Goal: Task Accomplishment & Management: Manage account settings

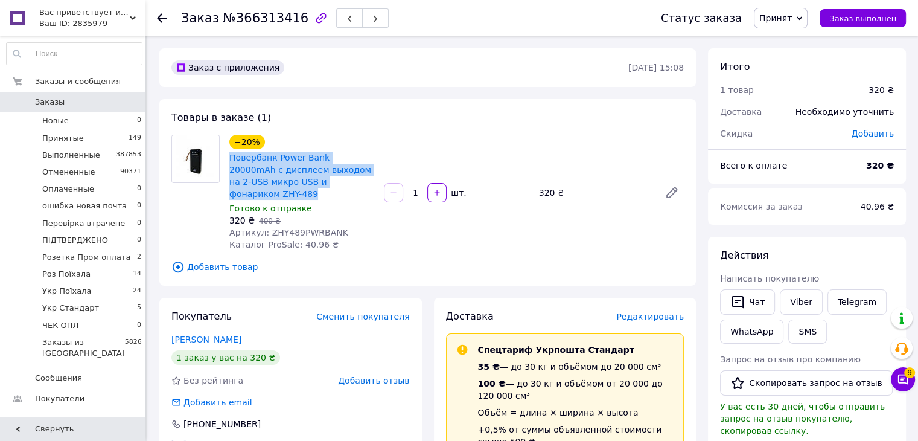
copy link "Повербанк Power Bank 20000mAh с дисплеем выходом на 2-USB микро USB и фонариком…"
drag, startPoint x: 228, startPoint y: 158, endPoint x: 340, endPoint y: 179, distance: 114.3
click at [340, 179] on div "Повербанк Power Bank 20000mAh с дисплеем выходом на 2-USB микро USB и фонариком…" at bounding box center [301, 175] width 147 height 51
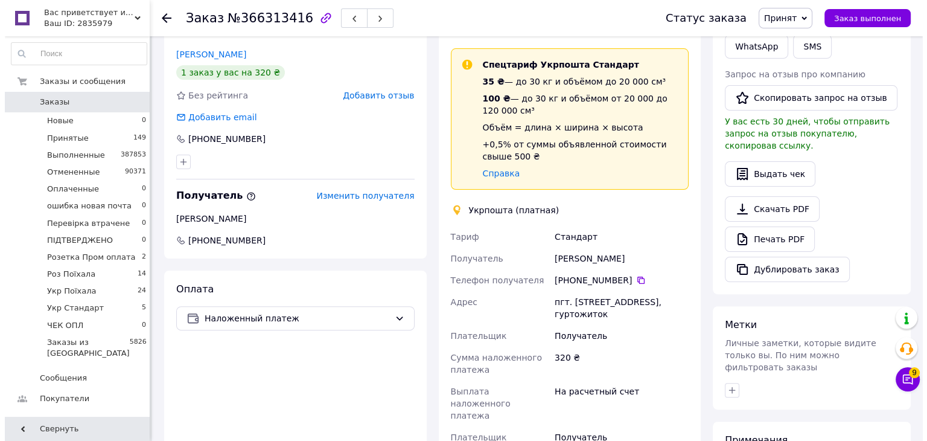
scroll to position [153, 0]
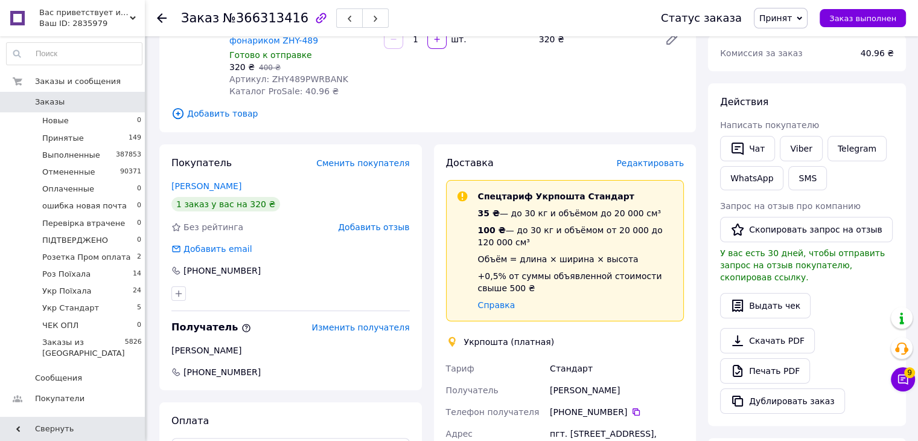
click at [652, 158] on span "Редактировать" at bounding box center [650, 163] width 68 height 10
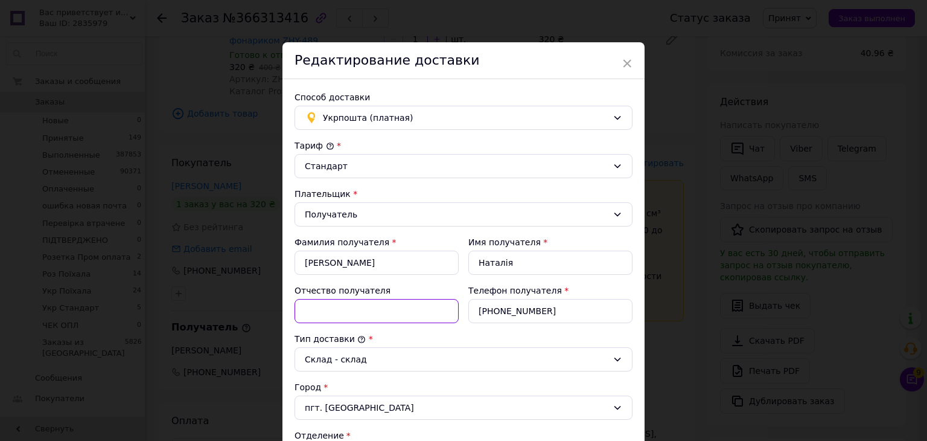
paste input "Повербанк Power Bank 20000mAh с дисплеем выходом на 2-USB микро USB и фонариком…"
click at [396, 307] on input "Повербанк Power Bank 20000mAh с дисплеем выходом на 2-USB микро USB и фонариком…" at bounding box center [377, 311] width 164 height 24
drag, startPoint x: 413, startPoint y: 309, endPoint x: 348, endPoint y: 307, distance: 64.6
click at [348, 307] on input "Повербанк Power Bank 20000mAh с дисплеем выходом на 2-USB микро USB и фонариком…" at bounding box center [377, 311] width 164 height 24
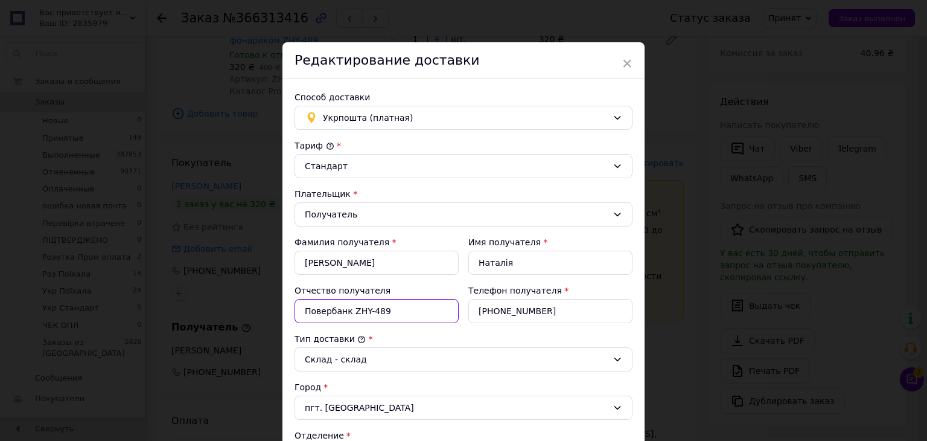
scroll to position [169, 0]
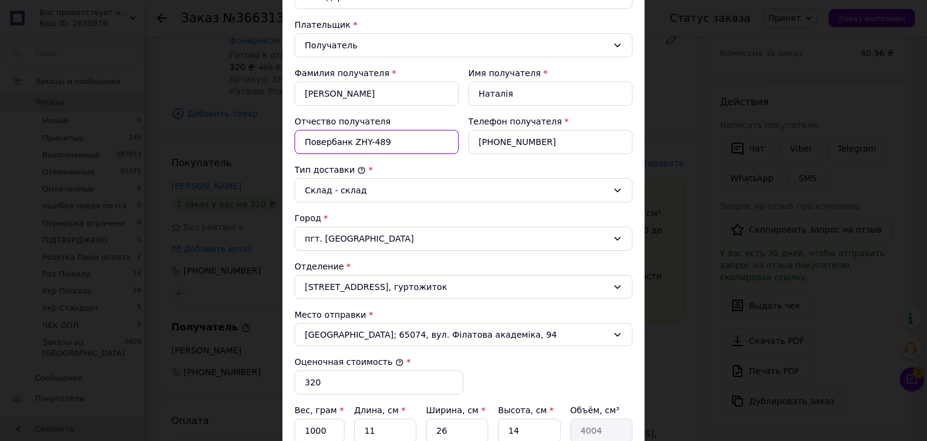
type input "Повербанк ZHY-489"
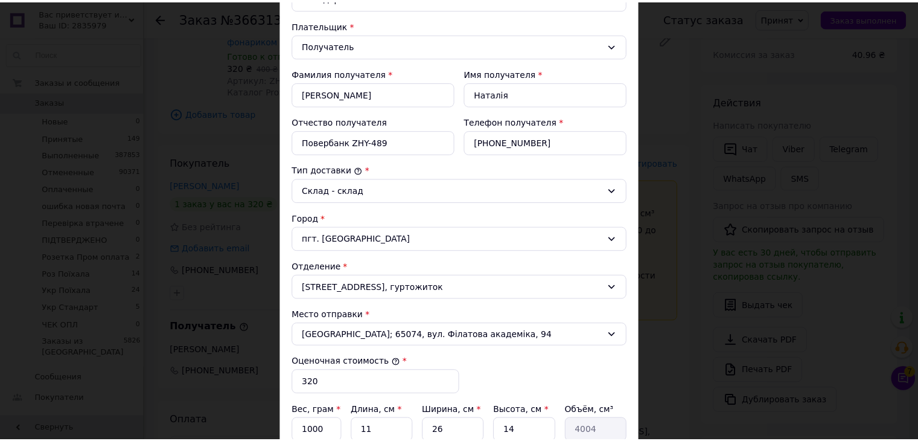
scroll to position [423, 0]
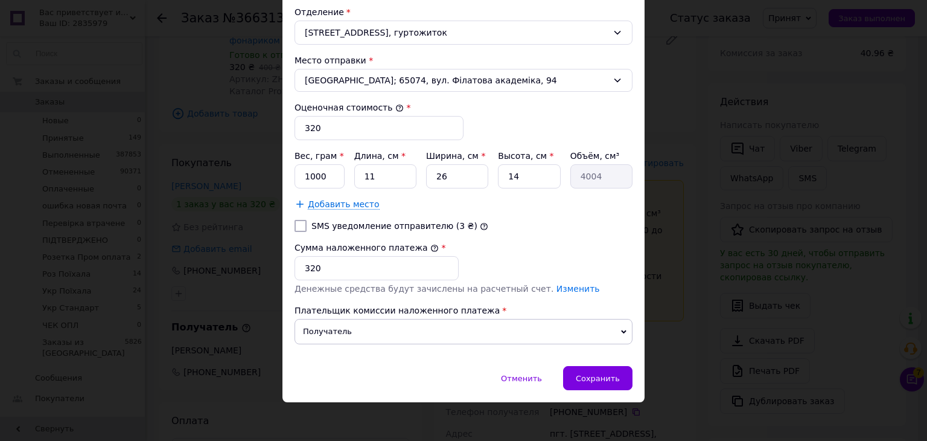
click at [298, 227] on input "SMS уведомление отправителю (3 ₴)" at bounding box center [301, 226] width 12 height 12
checkbox input "true"
click at [583, 374] on span "Сохранить" at bounding box center [598, 378] width 44 height 9
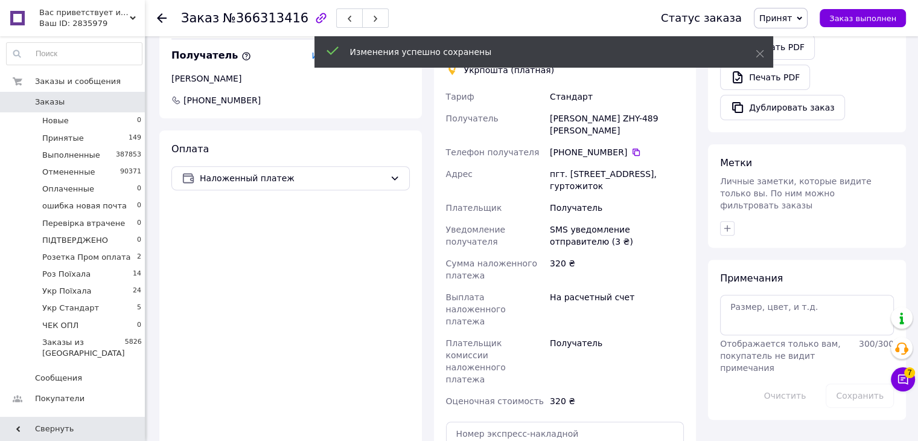
scroll to position [456, 0]
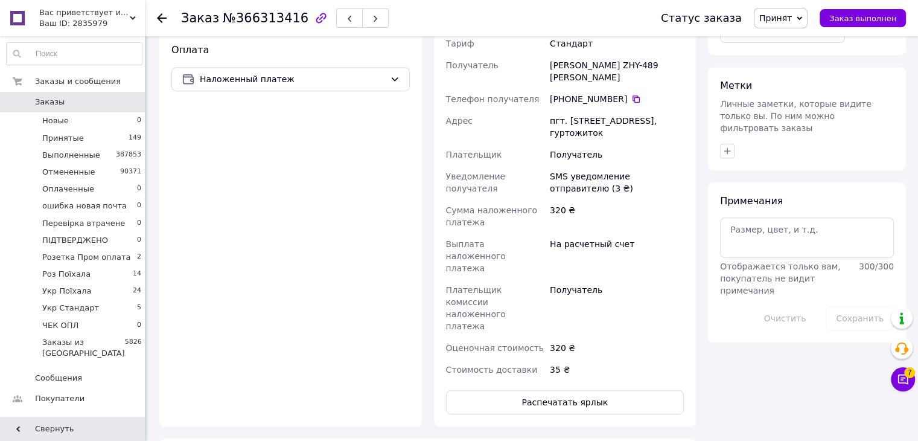
scroll to position [336, 0]
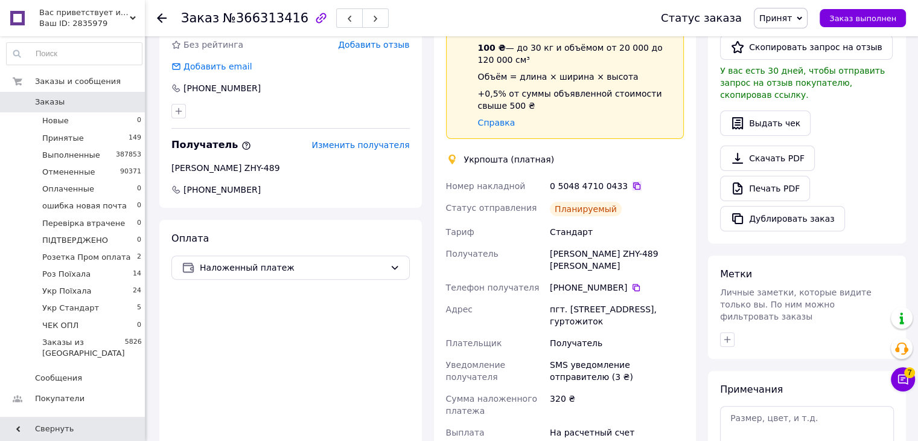
click at [632, 181] on icon at bounding box center [637, 186] width 10 height 10
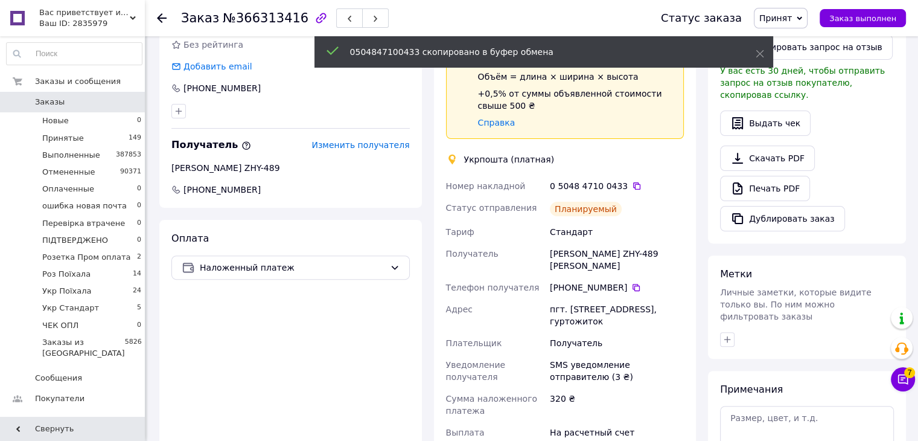
click at [804, 14] on span "Принят" at bounding box center [781, 18] width 54 height 21
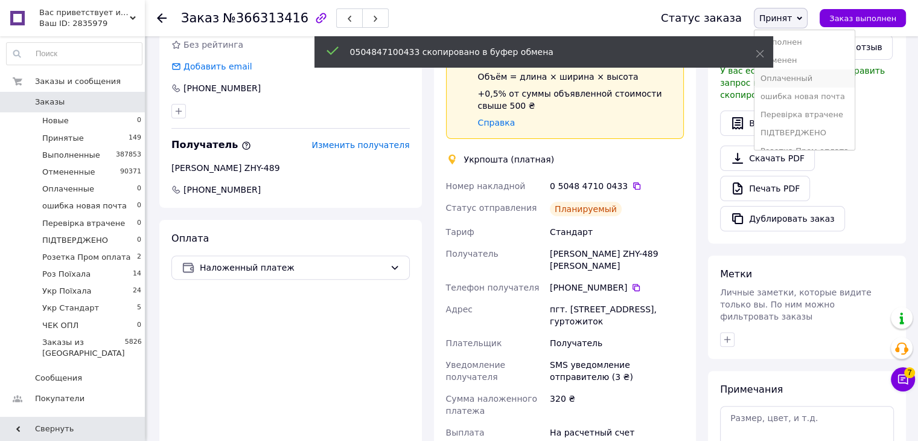
scroll to position [85, 0]
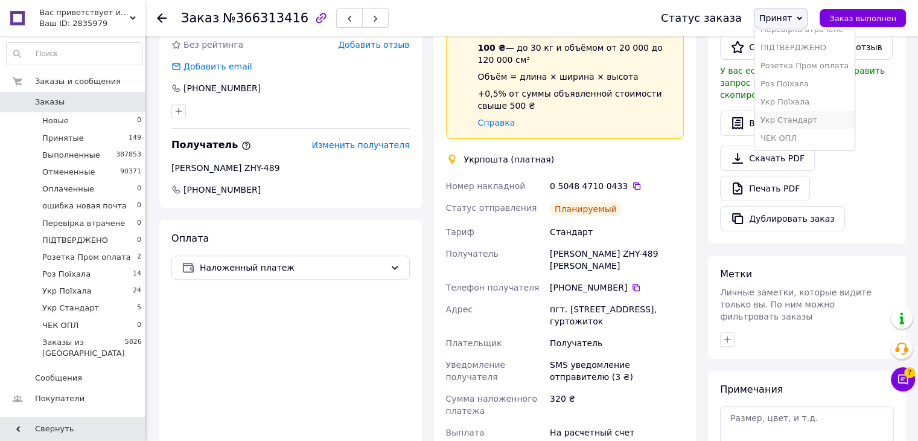
click at [826, 120] on li "Укр Стандарт" at bounding box center [805, 120] width 100 height 18
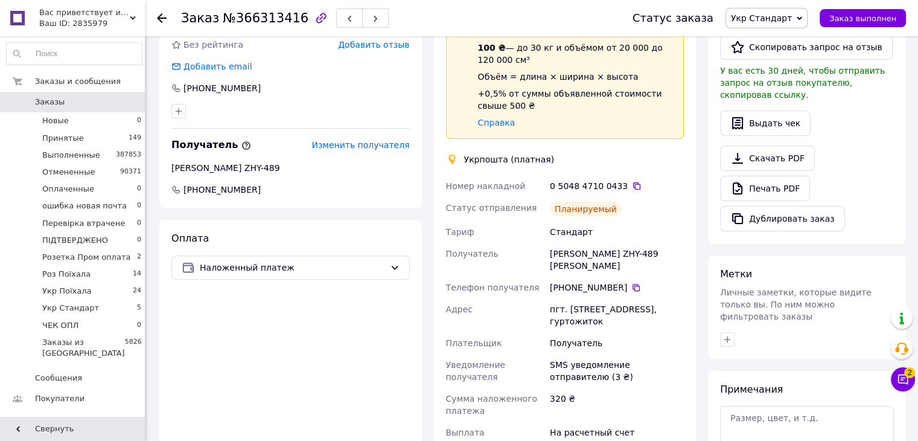
click at [42, 16] on span "Вас приветствует интернет-магазин SvetOn!" at bounding box center [84, 12] width 91 height 11
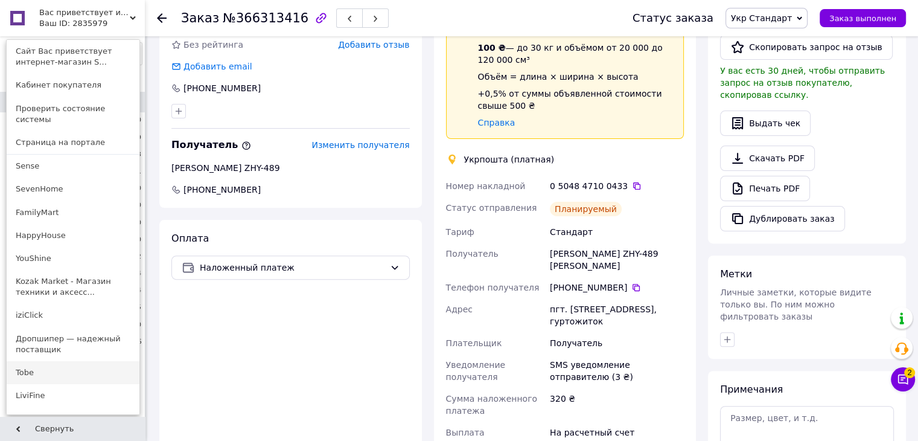
click at [86, 362] on link "Tobe" at bounding box center [73, 372] width 133 height 23
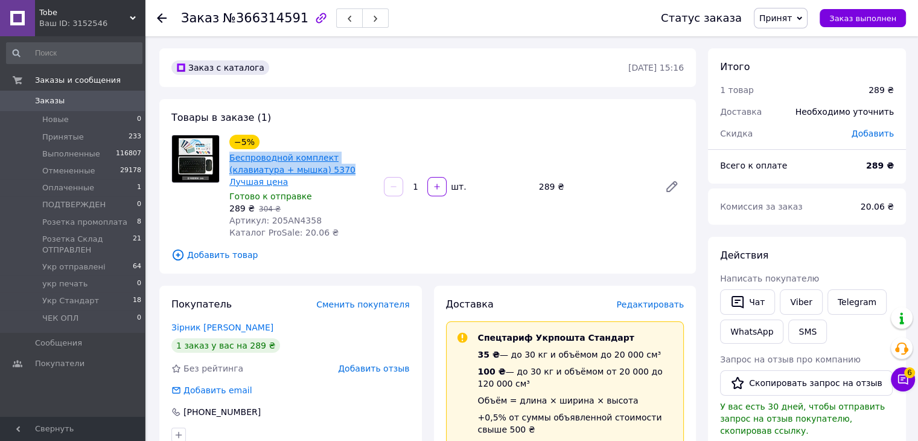
drag, startPoint x: 226, startPoint y: 158, endPoint x: 287, endPoint y: 172, distance: 63.3
click at [287, 172] on div "−5% Беспроводной комплект (клавиатура + мышка) 5370 Лучшая цена Готово к отправ…" at bounding box center [302, 186] width 155 height 109
copy link "Беспроводной комплект (клавиатура + мышка) 5370"
click at [654, 299] on span "Редактировать" at bounding box center [650, 304] width 68 height 10
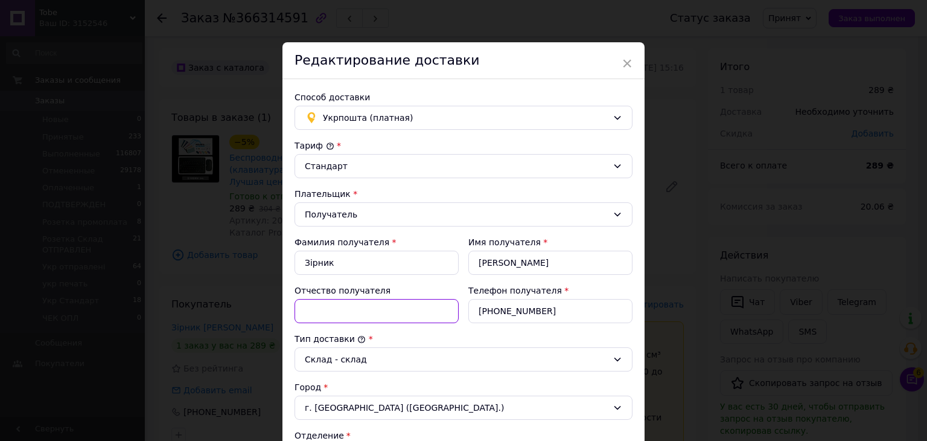
paste input "Беспроводной комплект (клавиатура + мышка) 5370"
click at [340, 310] on input "Отчество получателя" at bounding box center [377, 311] width 164 height 24
click at [328, 308] on input "Беспроводной комплект (клавиатура + мышка) 5370" at bounding box center [377, 311] width 164 height 24
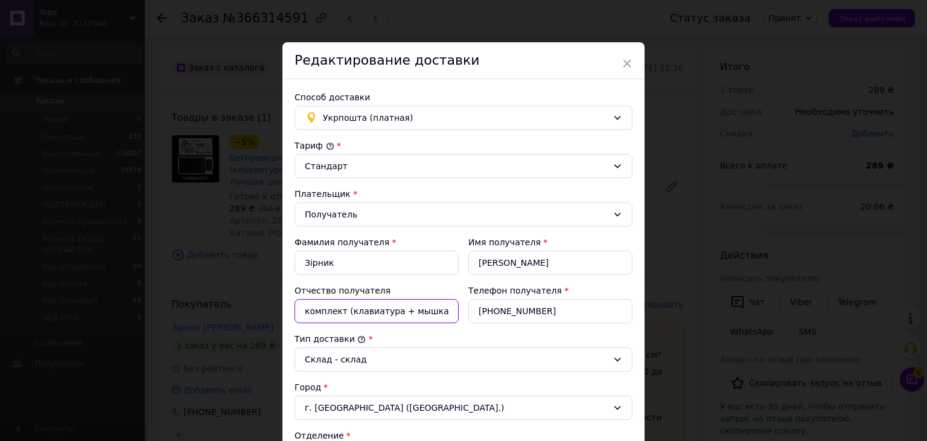
scroll to position [423, 0]
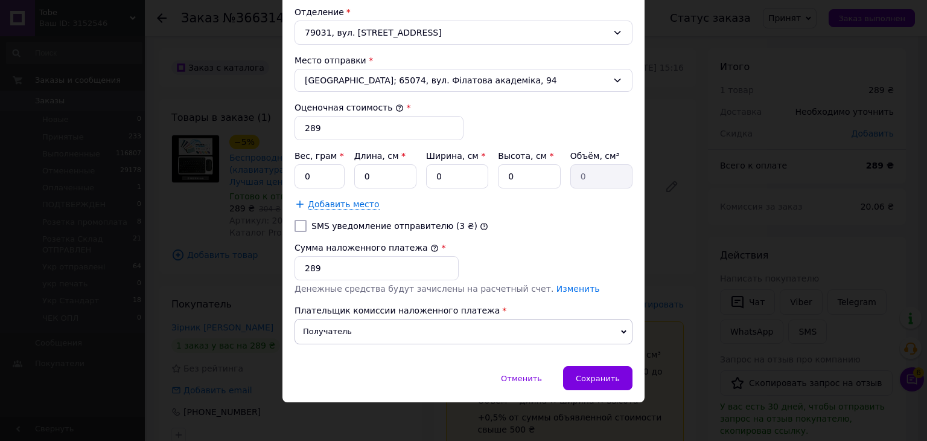
type input "комплект (клавиатура + мышка) 5370"
click at [298, 222] on input "SMS уведомление отправителю (3 ₴)" at bounding box center [301, 226] width 12 height 12
checkbox input "true"
click at [324, 171] on input "0" at bounding box center [320, 176] width 50 height 24
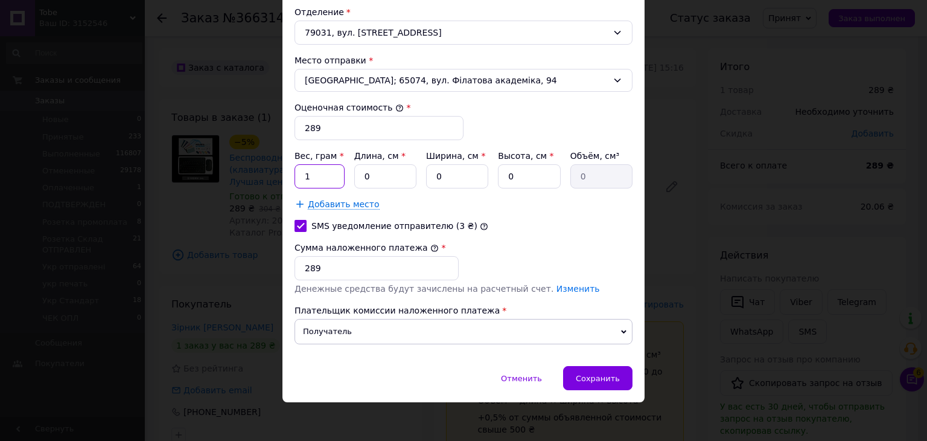
type input "1"
click at [394, 168] on input "0" at bounding box center [385, 176] width 62 height 24
click at [394, 168] on input "11" at bounding box center [385, 176] width 62 height 24
type input "11"
click at [454, 174] on input "0" at bounding box center [457, 176] width 62 height 24
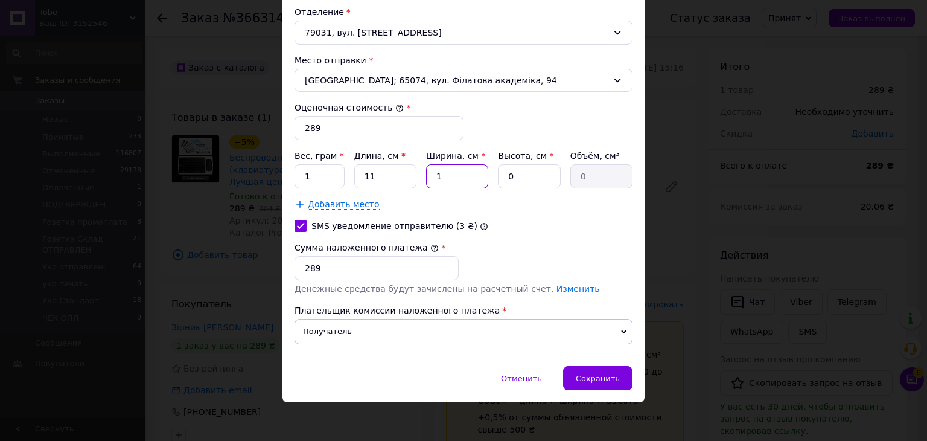
click at [454, 174] on input "1" at bounding box center [457, 176] width 62 height 24
type input "11"
click at [520, 170] on input "0" at bounding box center [529, 176] width 62 height 24
type input "1"
type input "121"
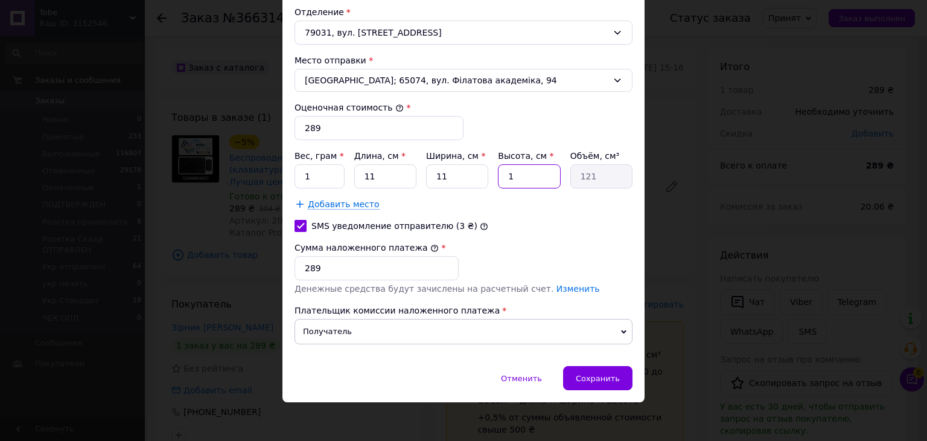
click at [520, 170] on input "1" at bounding box center [529, 176] width 62 height 24
type input "11"
type input "1331"
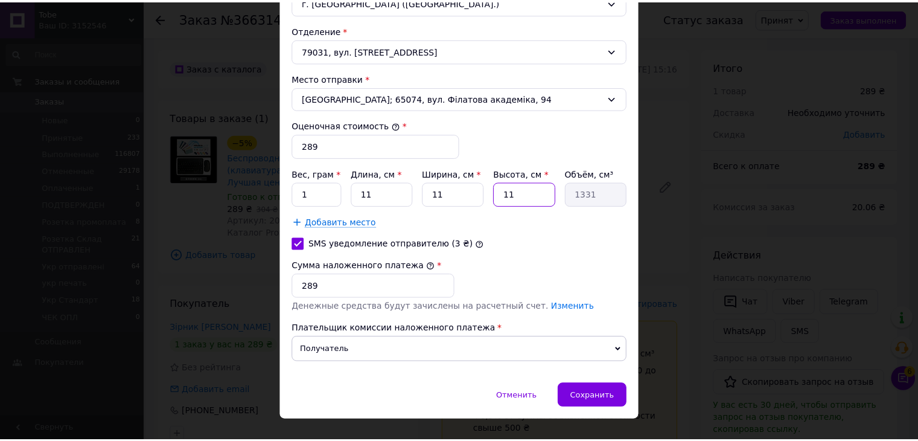
scroll to position [408, 0]
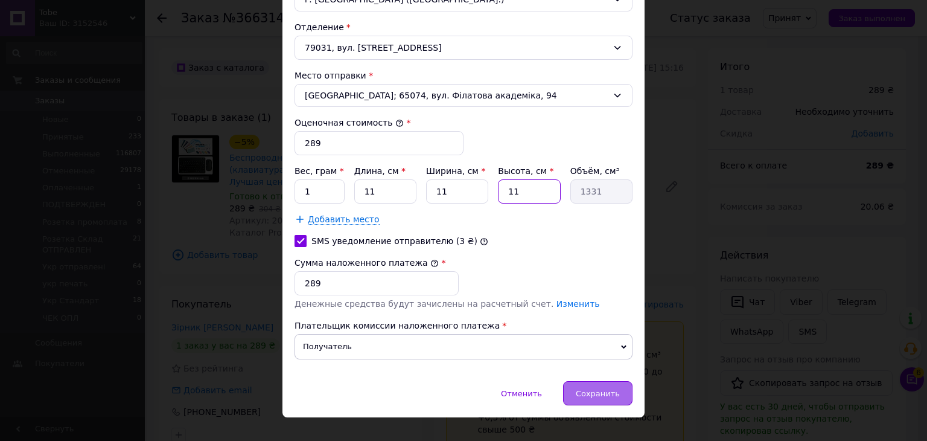
type input "11"
click at [611, 389] on span "Сохранить" at bounding box center [598, 393] width 44 height 9
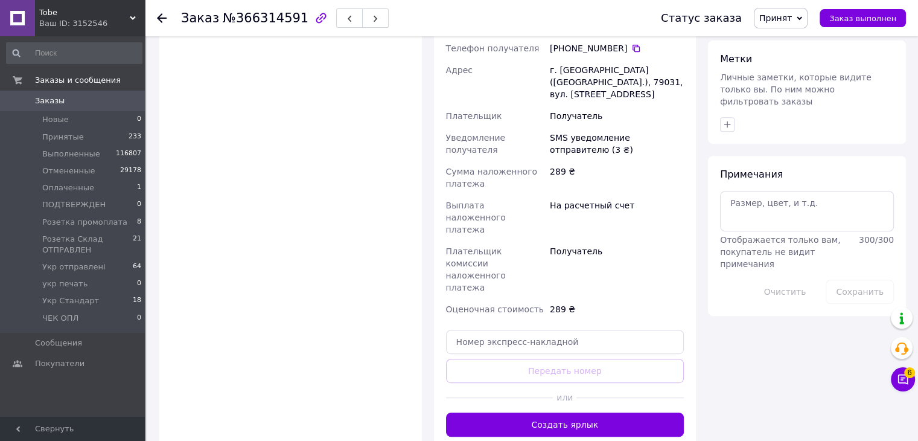
scroll to position [541, 0]
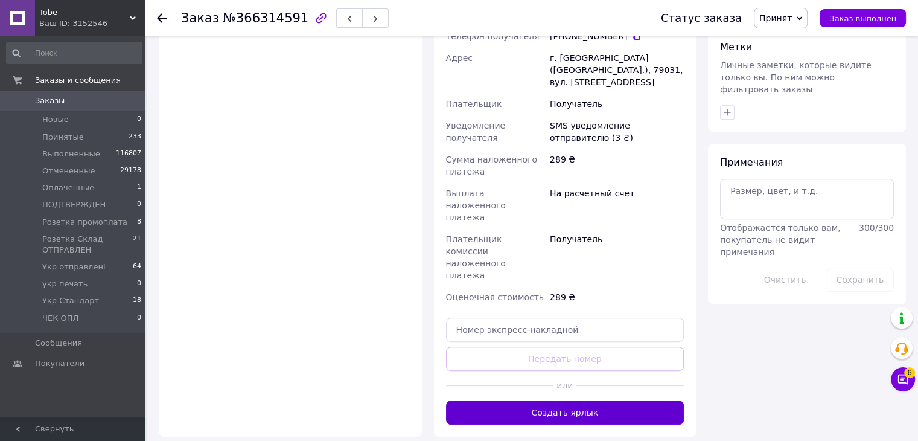
click at [567, 400] on button "Создать ярлык" at bounding box center [565, 412] width 238 height 24
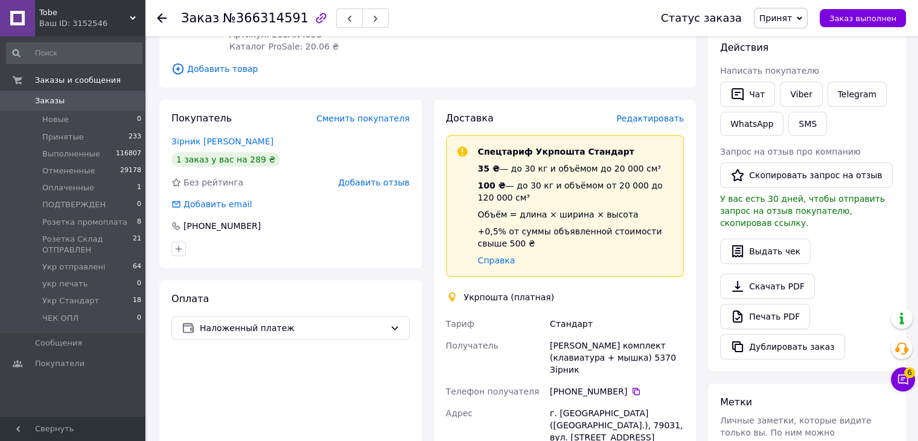
scroll to position [0, 0]
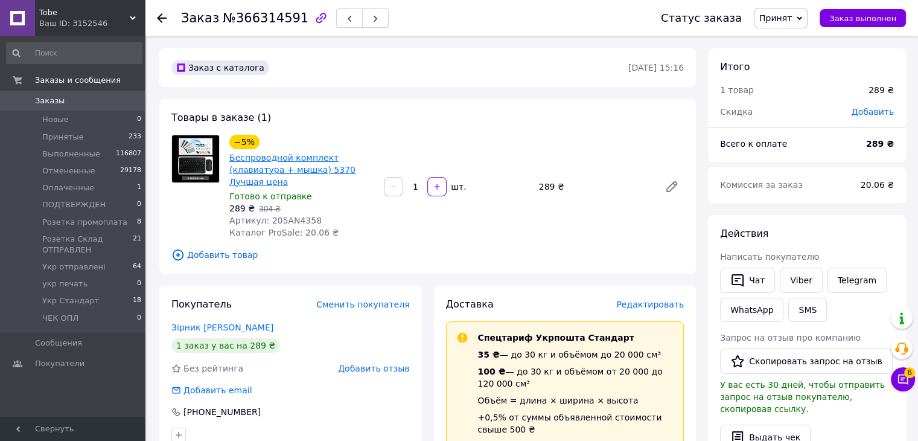
click at [301, 159] on link "Беспроводной комплект (клавиатура + мышка) 5370 Лучшая цена" at bounding box center [292, 170] width 126 height 34
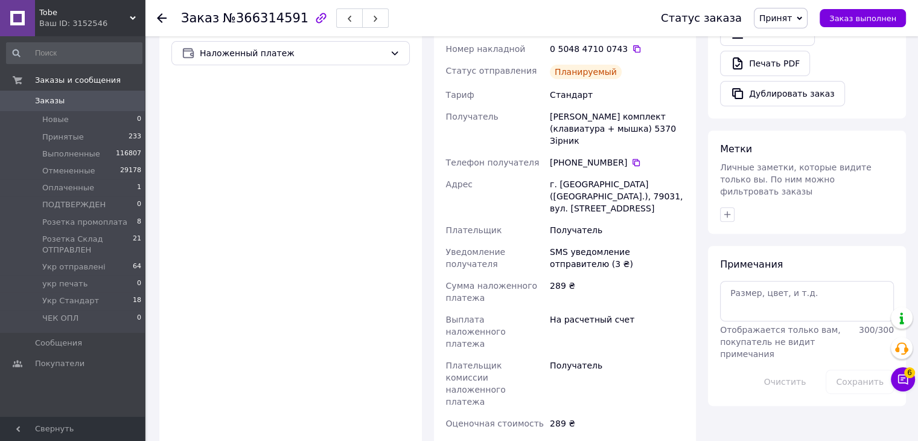
scroll to position [274, 0]
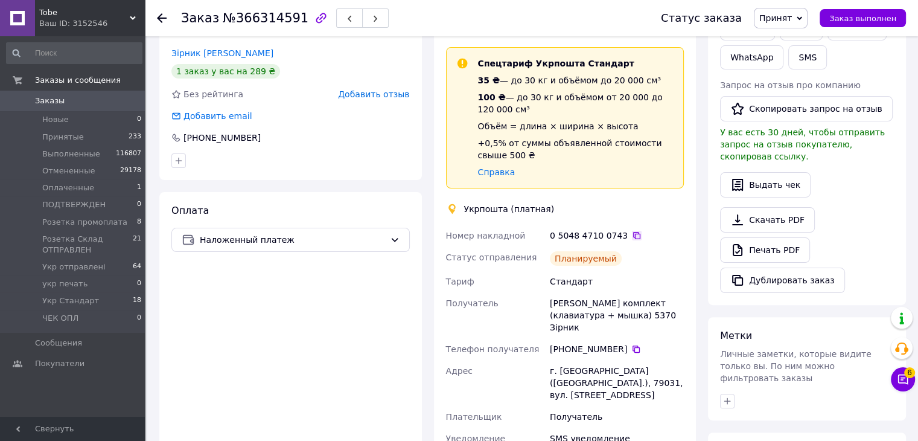
click at [632, 231] on icon at bounding box center [637, 236] width 10 height 10
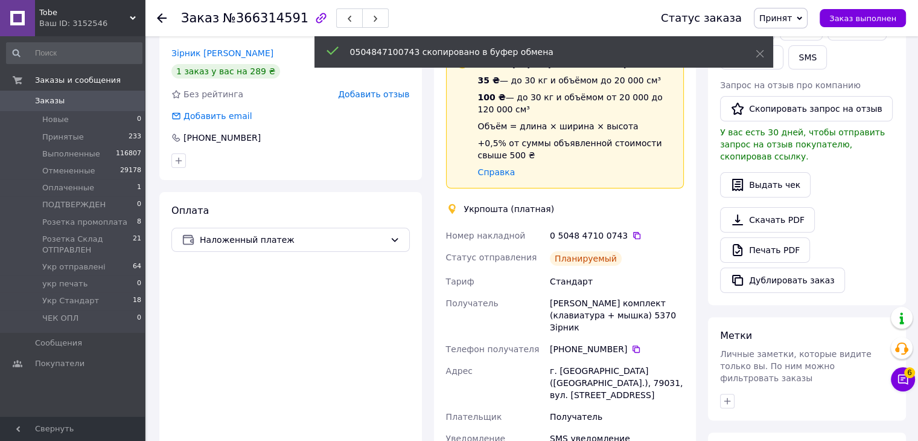
click at [792, 13] on span "Принят" at bounding box center [775, 18] width 33 height 10
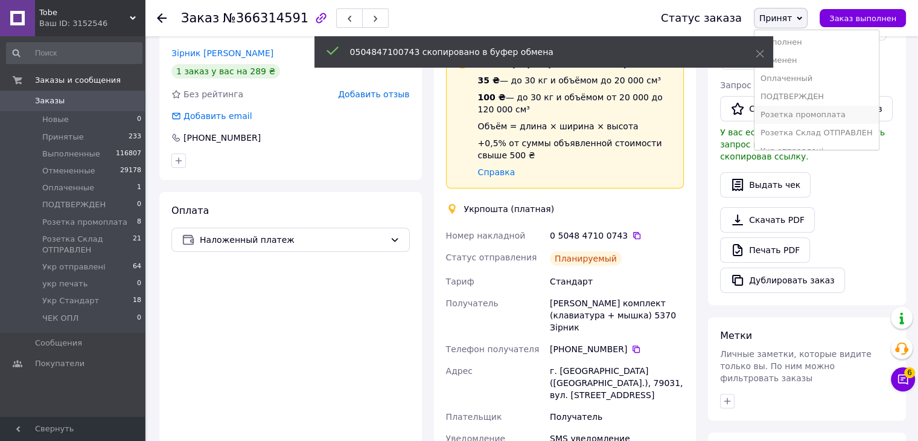
scroll to position [68, 0]
click at [819, 120] on li "Укр Стандарт" at bounding box center [817, 119] width 124 height 18
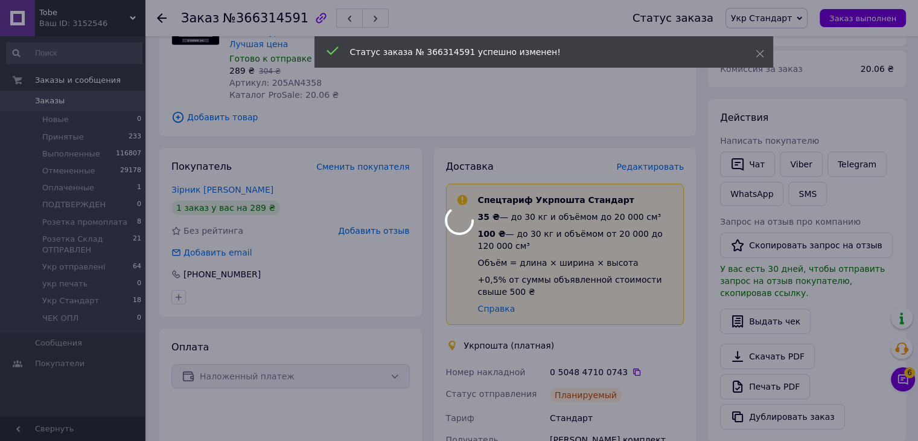
scroll to position [212, 0]
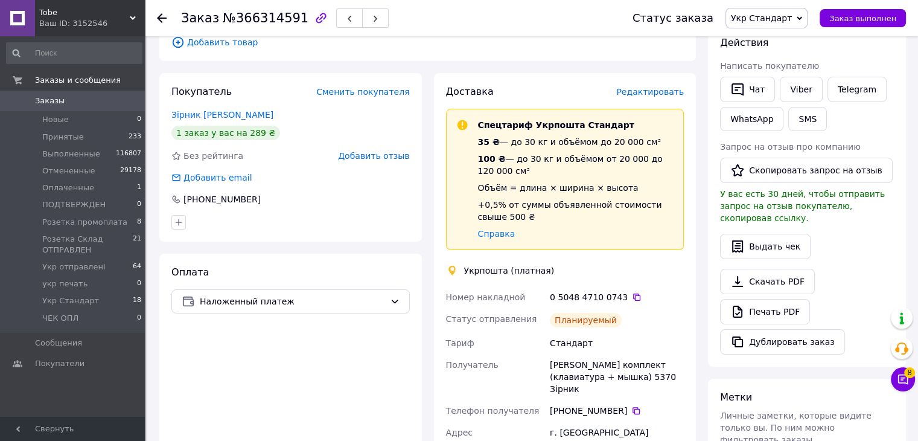
click at [104, 22] on div "Ваш ID: 3152546" at bounding box center [92, 23] width 106 height 11
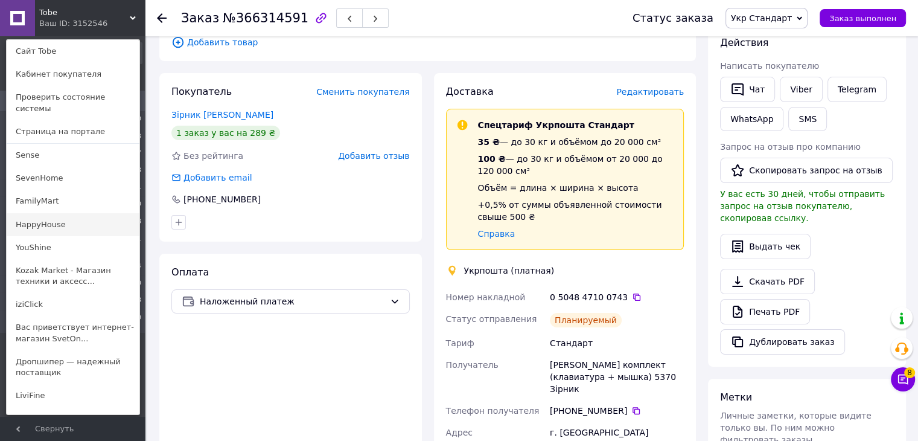
click at [96, 214] on link "HappyHouse" at bounding box center [73, 224] width 133 height 23
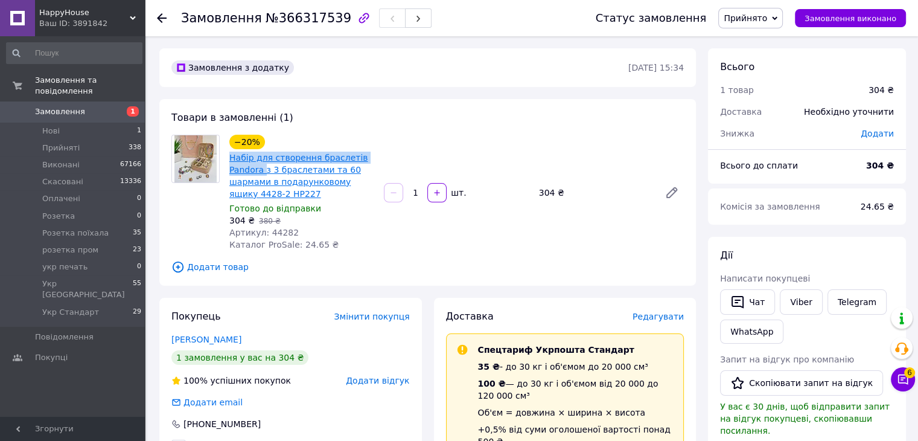
drag, startPoint x: 226, startPoint y: 157, endPoint x: 263, endPoint y: 169, distance: 38.2
click at [263, 169] on div "−20% Набір для створення браслетів Pandora з 3 браслетами та 60 шармами в подар…" at bounding box center [302, 192] width 155 height 121
copy link "Набір для створення браслетів Pandora"
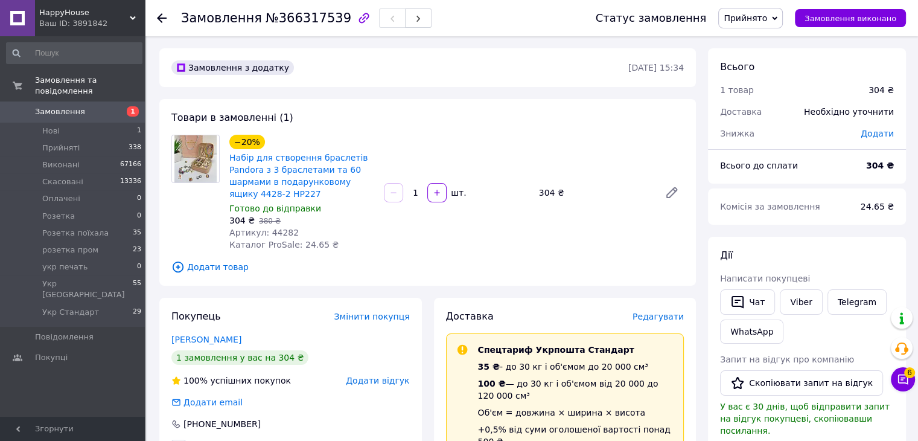
click at [671, 317] on span "Редагувати" at bounding box center [658, 316] width 51 height 10
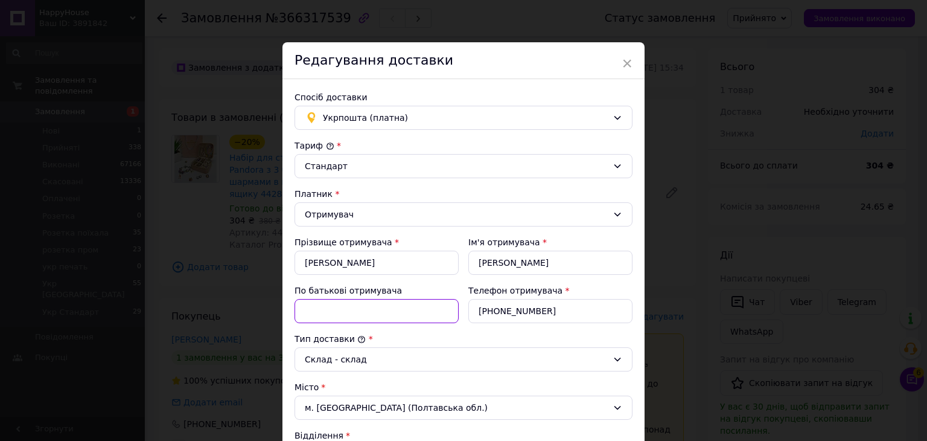
paste input "Набір для створення браслетів Pandora"
click at [418, 308] on input "Набір для створення браслетів Pandora" at bounding box center [377, 311] width 164 height 24
click at [356, 315] on input "Набір для створення браслетів Pandora" at bounding box center [377, 311] width 164 height 24
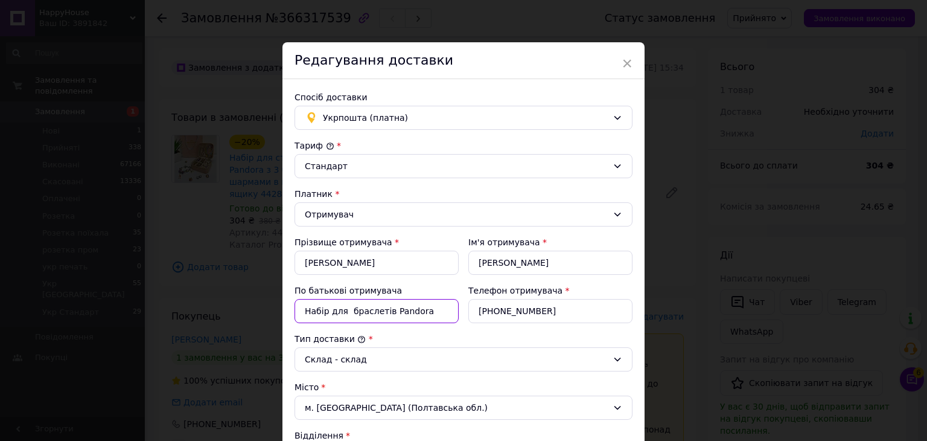
scroll to position [0, 0]
click at [356, 315] on input "Набір для аслетів Pandora" at bounding box center [377, 311] width 164 height 24
paste input "створення бр"
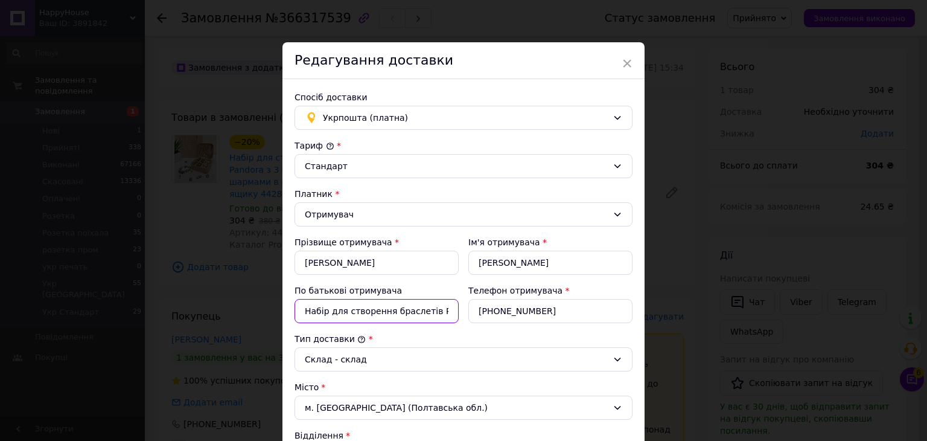
click at [356, 315] on input "Набір для створення браслетів Pandora" at bounding box center [377, 311] width 164 height 24
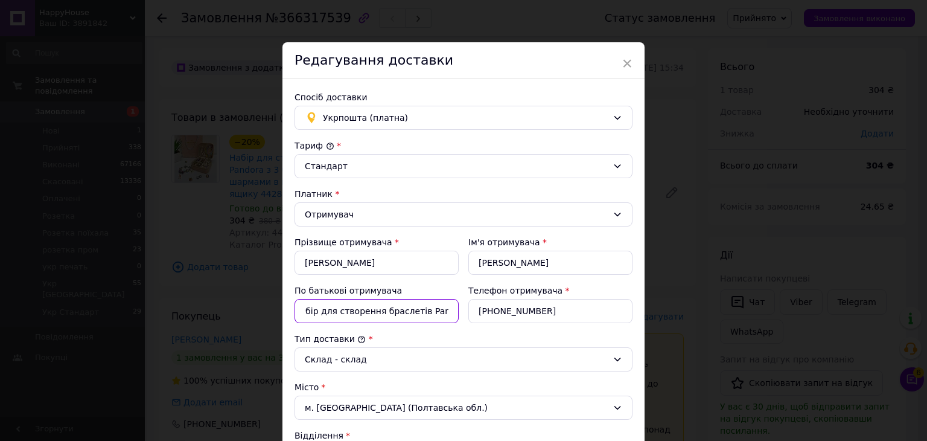
click at [356, 315] on input "Набір для створення браслетів Pandora" at bounding box center [377, 311] width 164 height 24
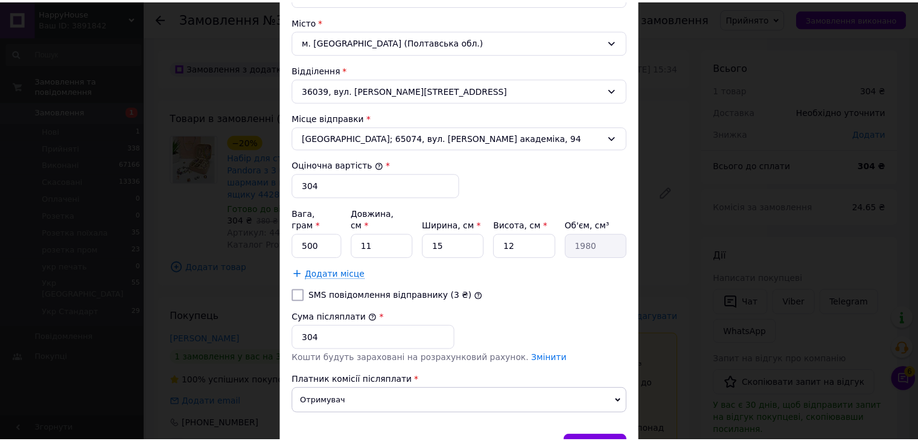
scroll to position [423, 0]
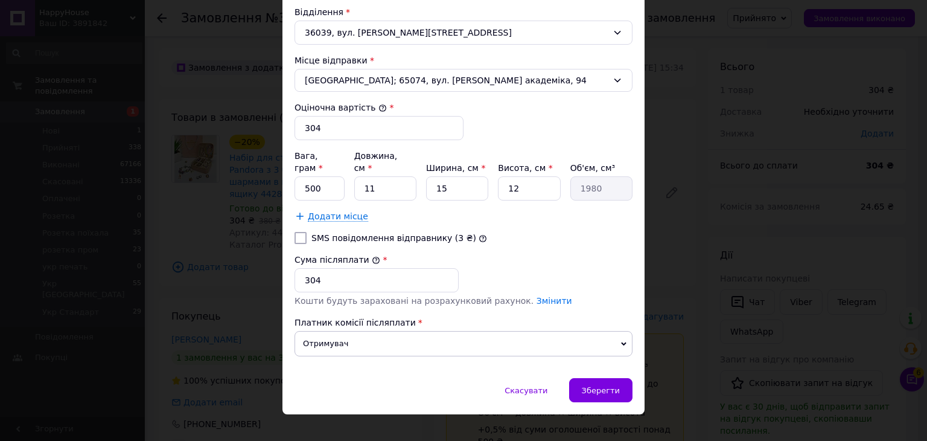
type input "Набір для браслетів Pandora"
drag, startPoint x: 299, startPoint y: 217, endPoint x: 357, endPoint y: 228, distance: 59.0
click at [299, 232] on input "SMS повідомлення відправнику (3 ₴)" at bounding box center [301, 238] width 12 height 12
checkbox input "true"
click at [618, 386] on div "Скасувати   Зберегти" at bounding box center [464, 396] width 362 height 36
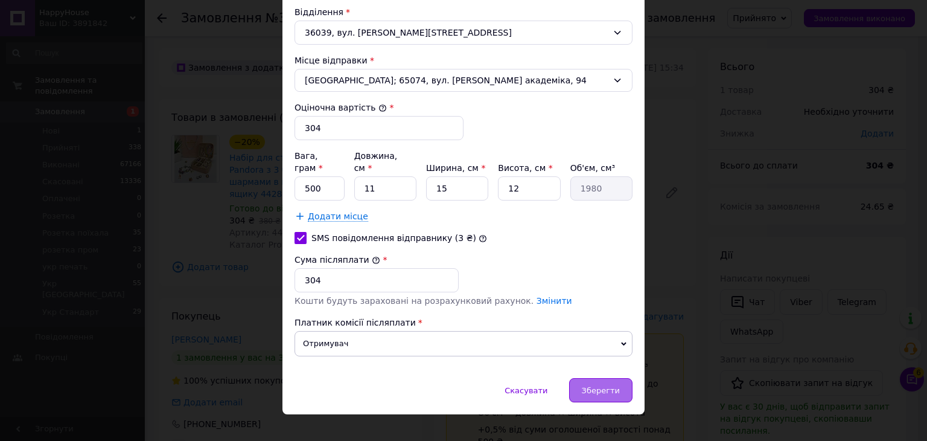
click at [604, 386] on span "Зберегти" at bounding box center [601, 390] width 38 height 9
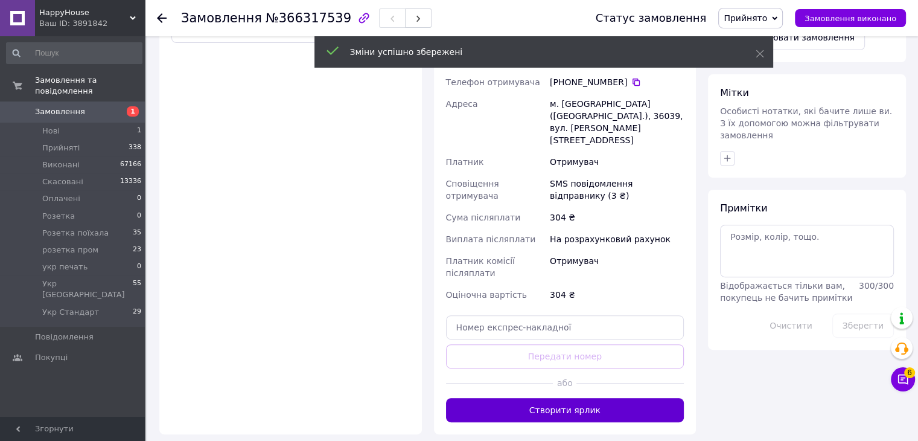
click at [604, 398] on button "Створити ярлик" at bounding box center [565, 410] width 238 height 24
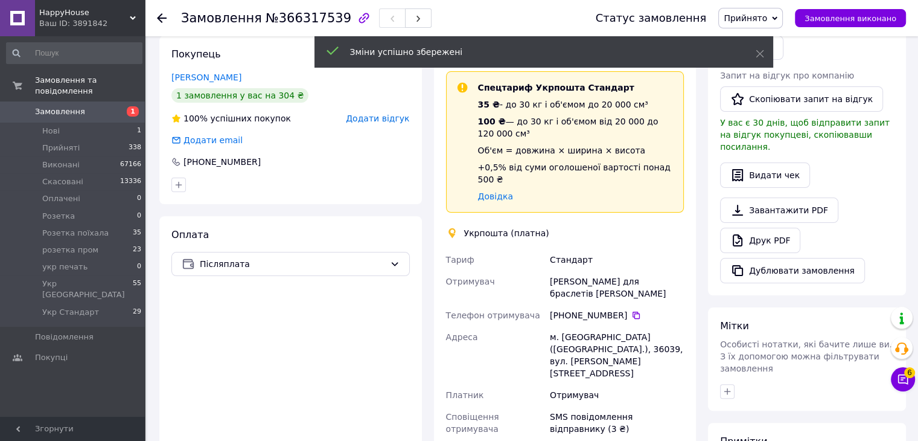
scroll to position [258, 0]
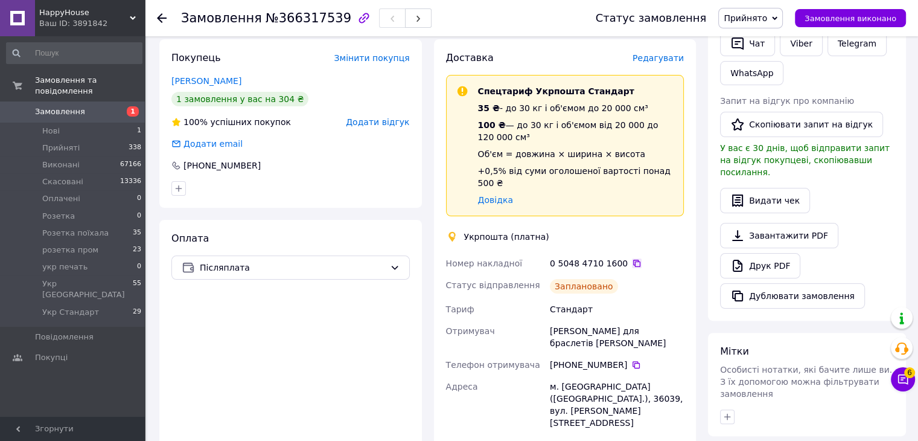
click at [633, 260] on icon at bounding box center [636, 263] width 7 height 7
click at [767, 14] on span "Прийнято" at bounding box center [745, 18] width 43 height 10
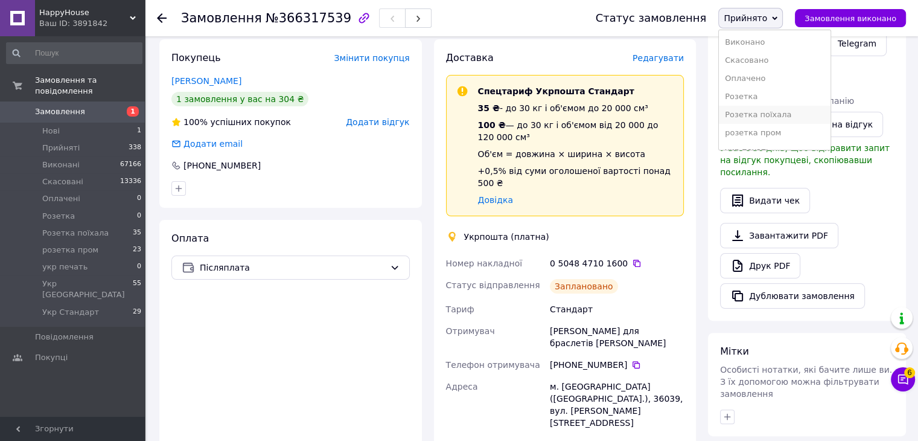
scroll to position [49, 0]
click at [780, 136] on li "Укр Стандарт" at bounding box center [775, 138] width 112 height 18
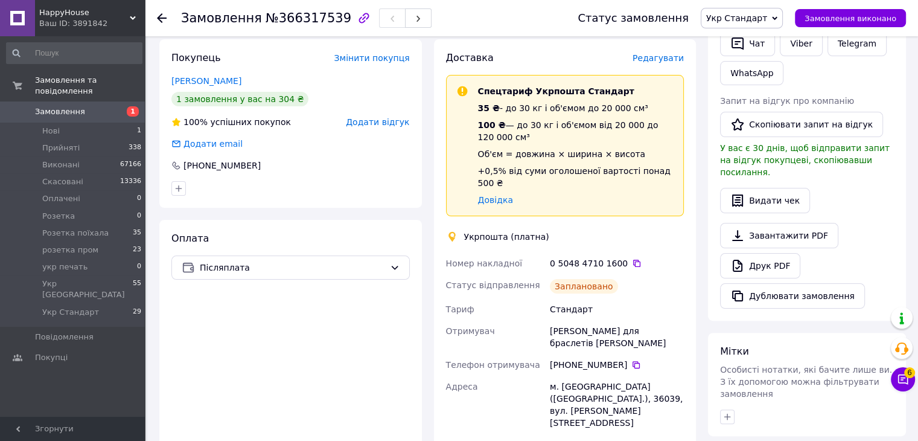
click at [111, 20] on div "Ваш ID: 3891842" at bounding box center [92, 23] width 106 height 11
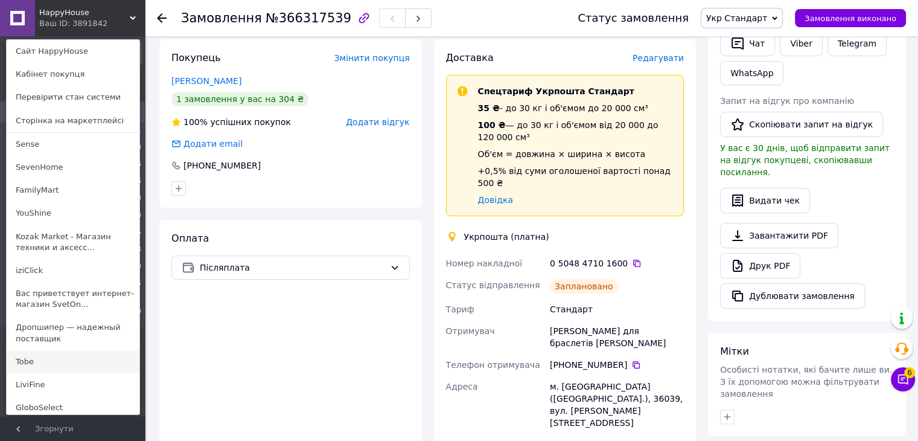
click at [91, 371] on link "Tobe" at bounding box center [73, 361] width 133 height 23
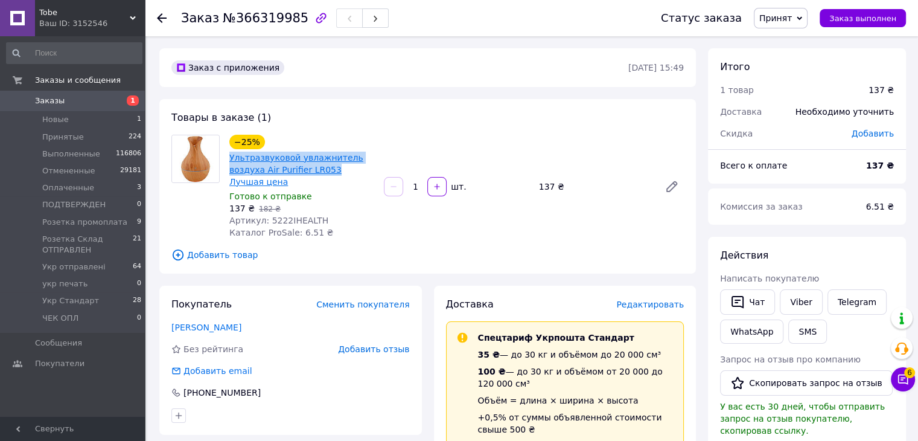
drag, startPoint x: 228, startPoint y: 158, endPoint x: 324, endPoint y: 171, distance: 97.6
click at [324, 171] on div "Ультразвуковой увлажнитель воздуха Air Purifier LR053 Лучшая цена" at bounding box center [301, 169] width 147 height 39
copy link "Ультразвуковой увлажнитель воздуха Air Purifier LR053"
click at [654, 302] on span "Редактировать" at bounding box center [650, 304] width 68 height 10
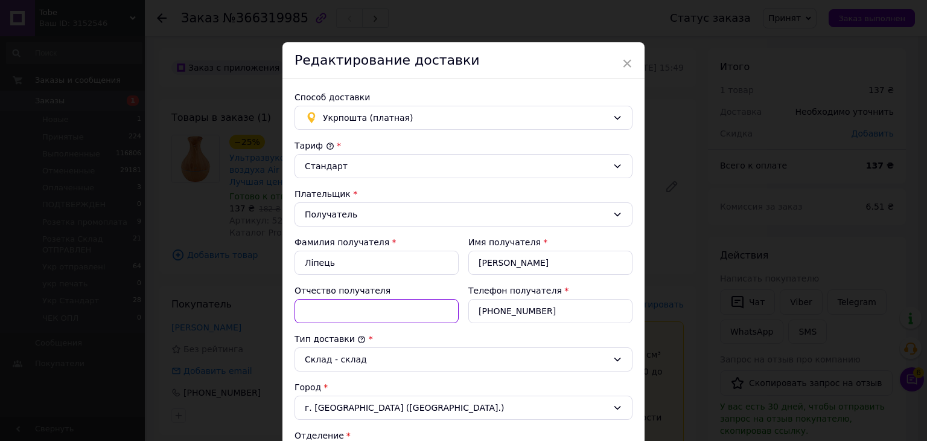
paste input "Ультразвуковой увлажнитель воздуха Air Purifier LR053"
click at [396, 319] on input "Ультразвуковой увлажнитель воздуха Air Purifier LR053" at bounding box center [377, 311] width 164 height 24
click at [368, 315] on input "Ультразвуковой увлажнитель воздуха Air Purifier LR053" at bounding box center [377, 311] width 164 height 24
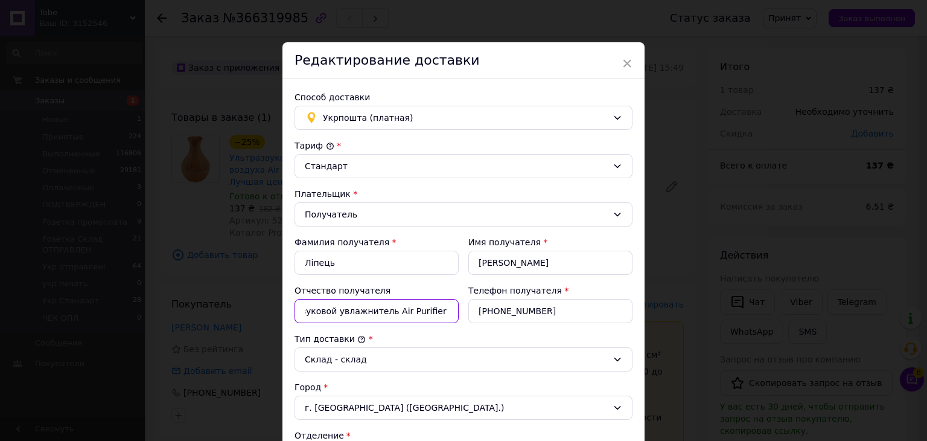
scroll to position [0, 37]
click at [323, 308] on input "Ультразвуковой увлажнитель Air Purifier LR053" at bounding box center [377, 311] width 164 height 24
click at [434, 311] on input "увлажнитель Air Purifier LR053" at bounding box center [377, 311] width 164 height 24
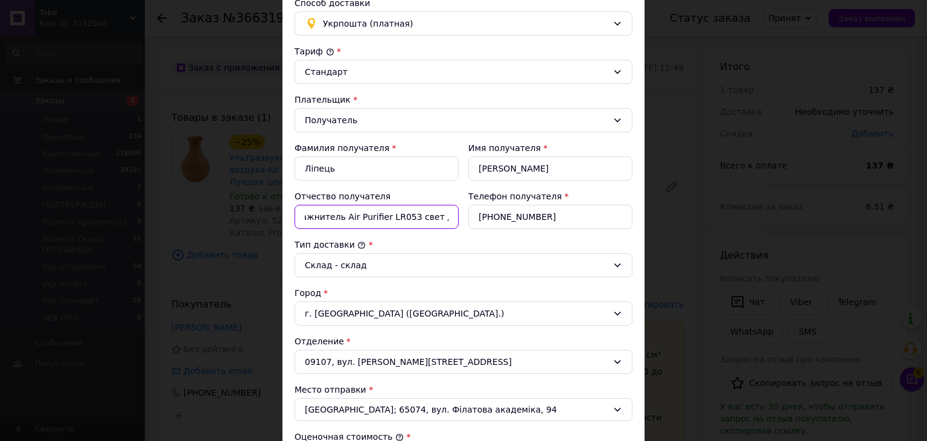
scroll to position [423, 0]
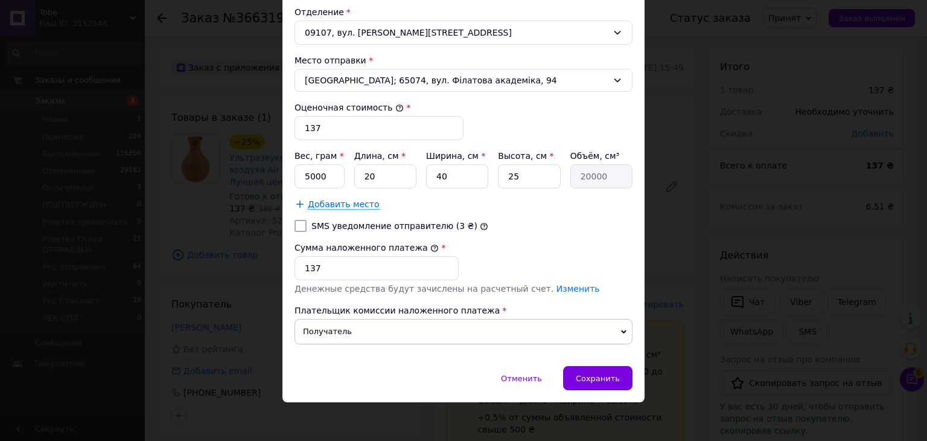
type input "увлажнитель Air Purifier LR053 свет дерев"
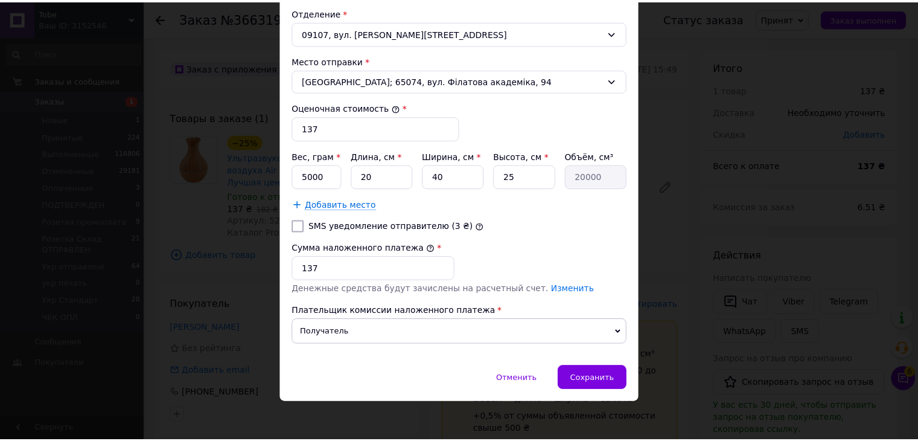
scroll to position [0, 0]
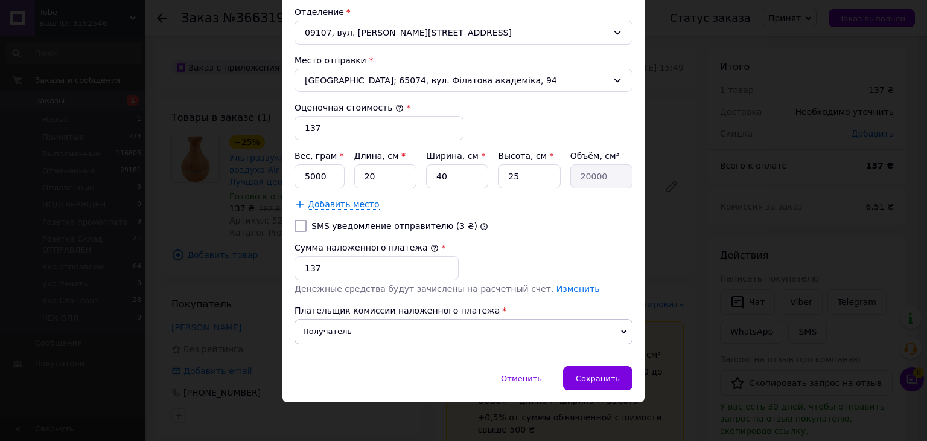
click at [295, 222] on input "SMS уведомление отправителю (3 ₴)" at bounding box center [301, 226] width 12 height 12
checkbox input "true"
click at [619, 377] on div "Сохранить" at bounding box center [597, 378] width 69 height 24
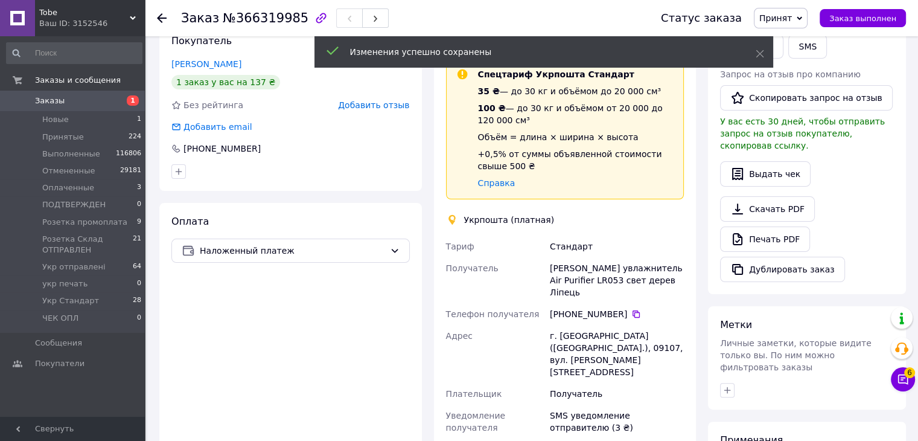
scroll to position [258, 0]
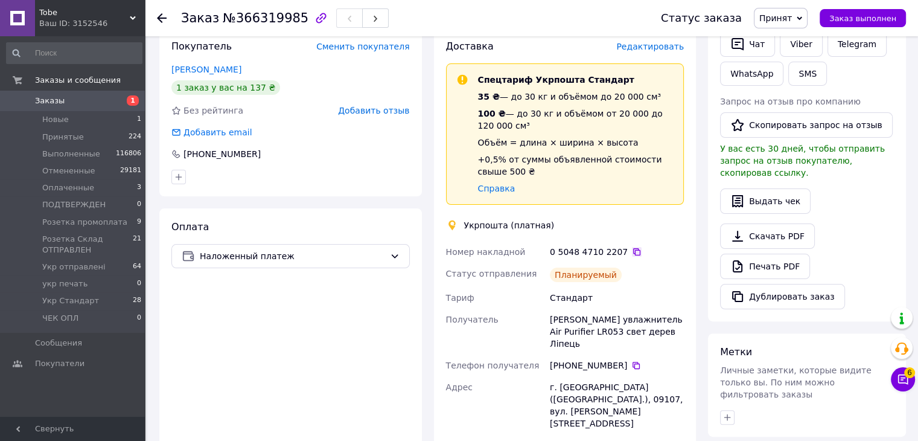
click at [632, 257] on icon at bounding box center [637, 252] width 10 height 10
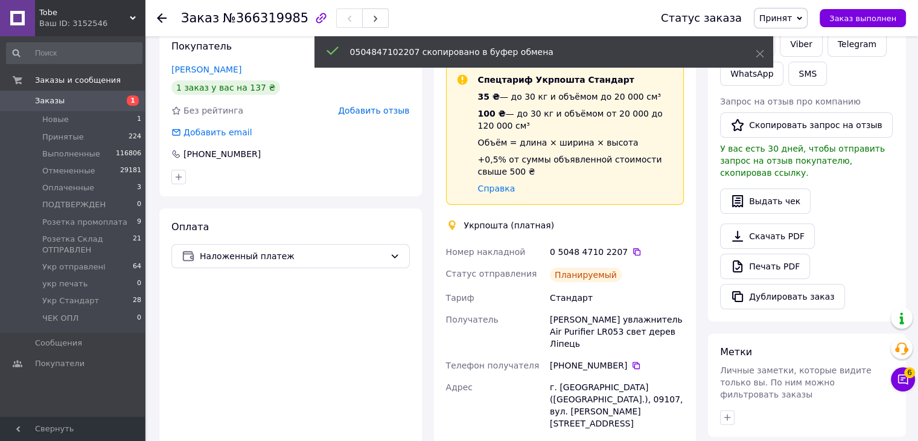
click at [804, 18] on span "Принят" at bounding box center [781, 18] width 54 height 21
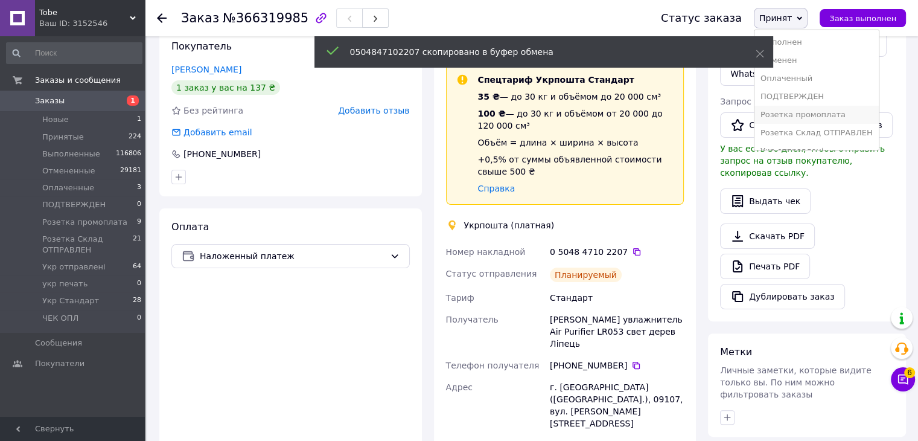
scroll to position [68, 0]
click at [834, 117] on li "Укр Стандарт" at bounding box center [817, 119] width 124 height 18
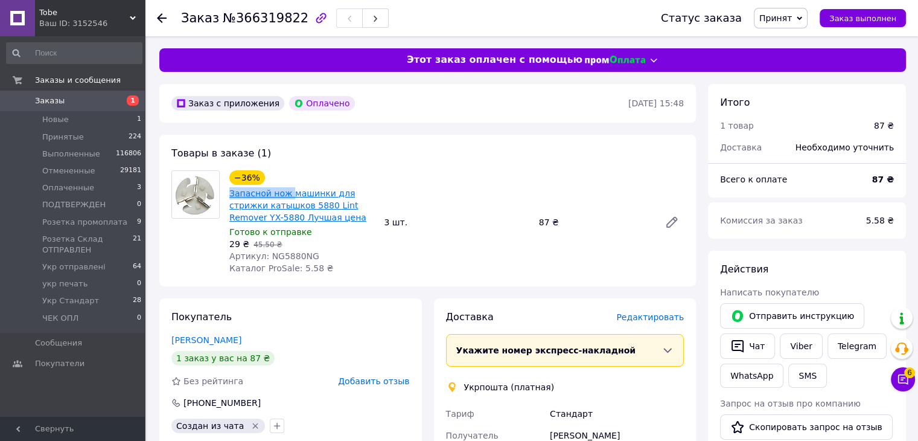
drag, startPoint x: 228, startPoint y: 194, endPoint x: 286, endPoint y: 191, distance: 58.7
click at [286, 191] on div "Запасной нож машинки для стрижки катышков 5880 Lint Remover YX-5880 Лучшая цена" at bounding box center [301, 205] width 147 height 39
copy link "Запасной нож"
click at [650, 316] on span "Редактировать" at bounding box center [650, 317] width 68 height 10
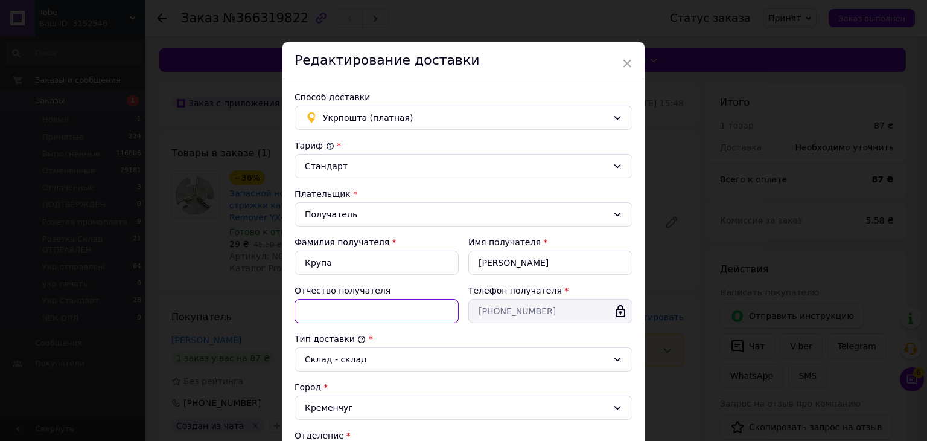
paste input "Запасной нож"
drag, startPoint x: 413, startPoint y: 311, endPoint x: 389, endPoint y: 313, distance: 23.6
click at [413, 311] on input "Запасной нож" at bounding box center [377, 311] width 164 height 24
click at [298, 308] on div "Отчество получателя Запасной нож" at bounding box center [377, 304] width 174 height 48
click at [298, 308] on input "Запасной нож" at bounding box center [377, 311] width 164 height 24
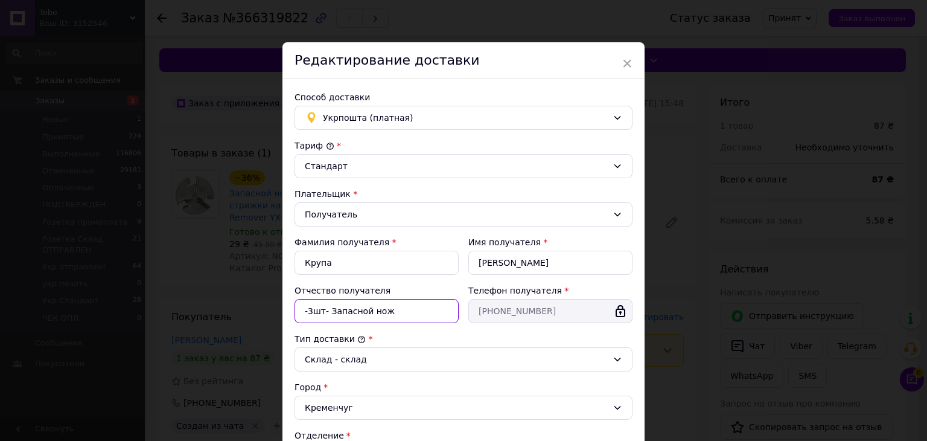
click at [396, 316] on input "-3шт- Запасной нож" at bounding box center [377, 311] width 164 height 24
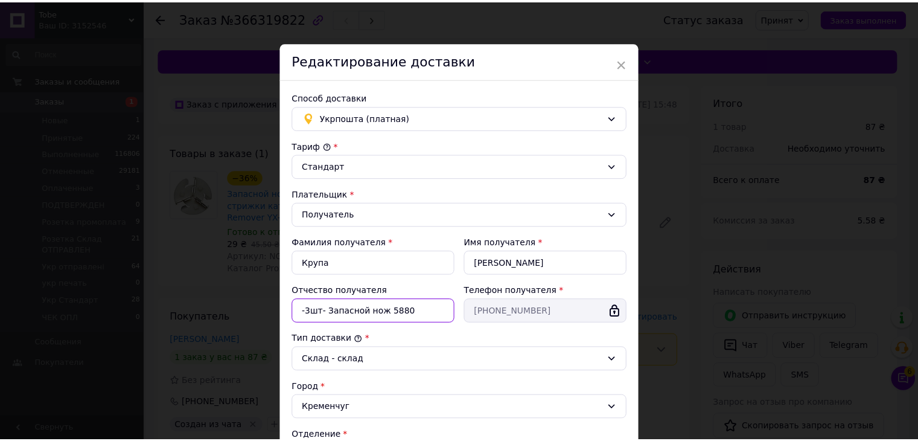
scroll to position [311, 0]
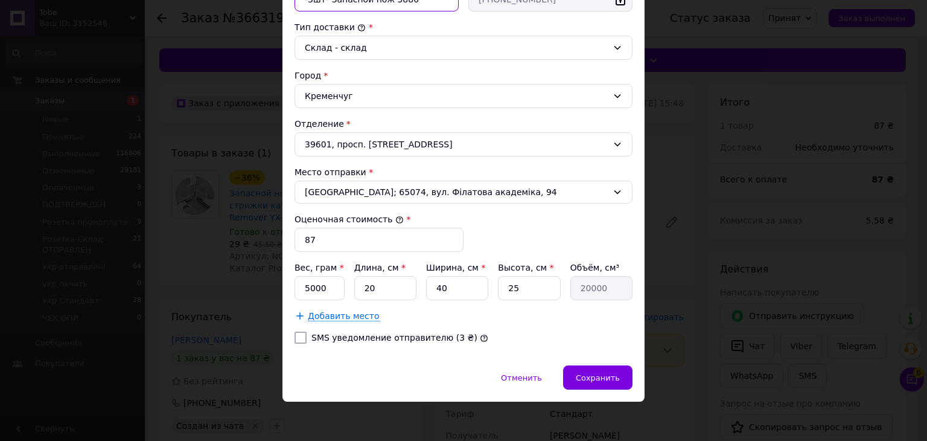
type input "-3шт- Запасной нож 5880"
click at [298, 331] on input "SMS уведомление отправителю (3 ₴)" at bounding box center [301, 337] width 12 height 12
checkbox input "true"
click at [608, 376] on span "Сохранить" at bounding box center [598, 377] width 44 height 9
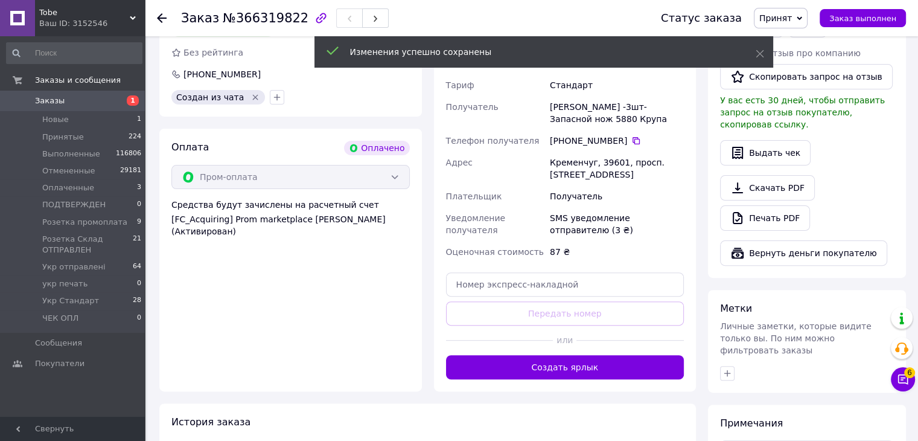
scroll to position [396, 0]
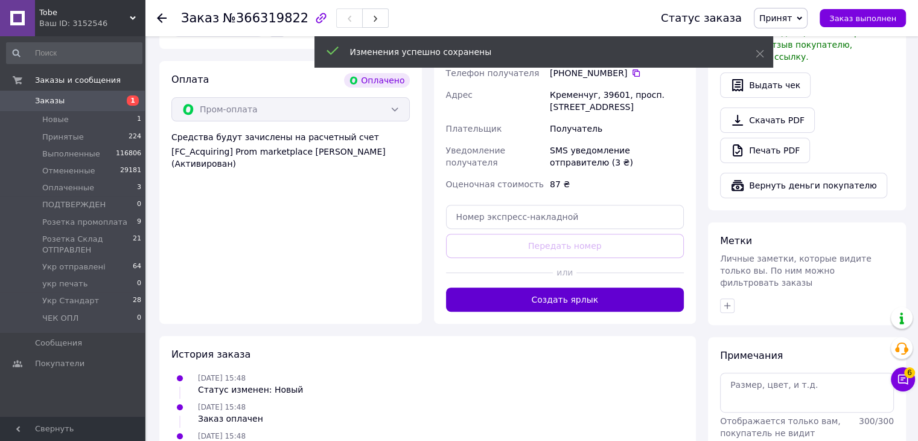
click at [601, 295] on button "Создать ярлык" at bounding box center [565, 299] width 238 height 24
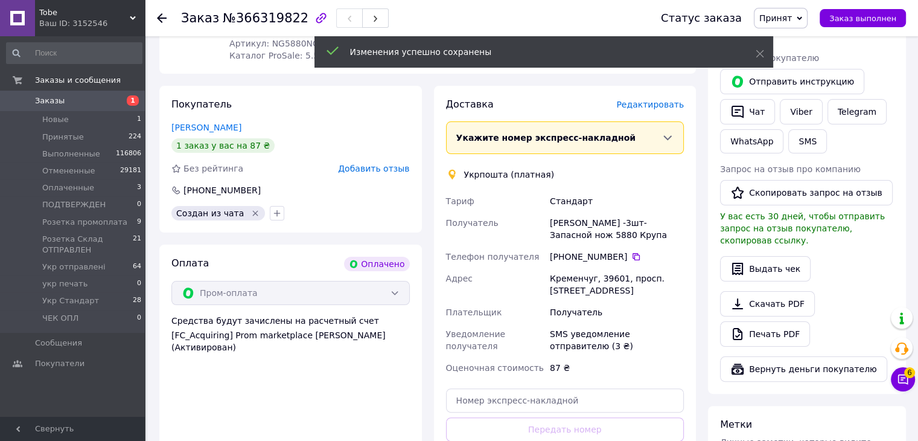
scroll to position [138, 0]
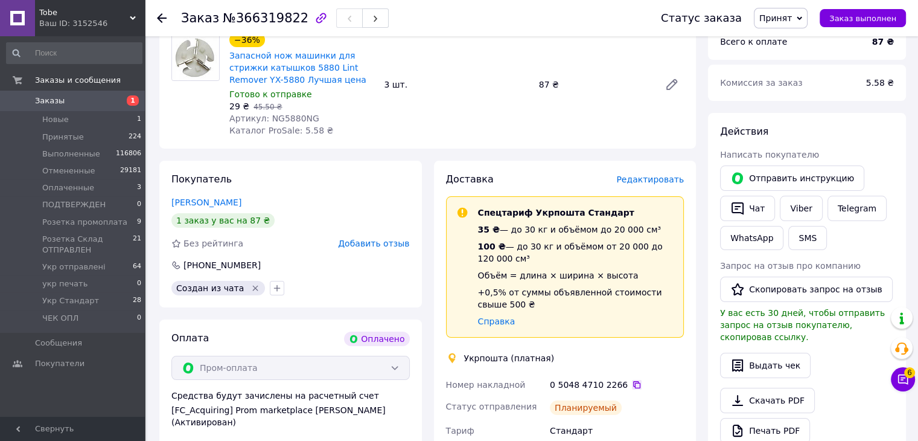
click at [633, 383] on icon at bounding box center [636, 384] width 7 height 7
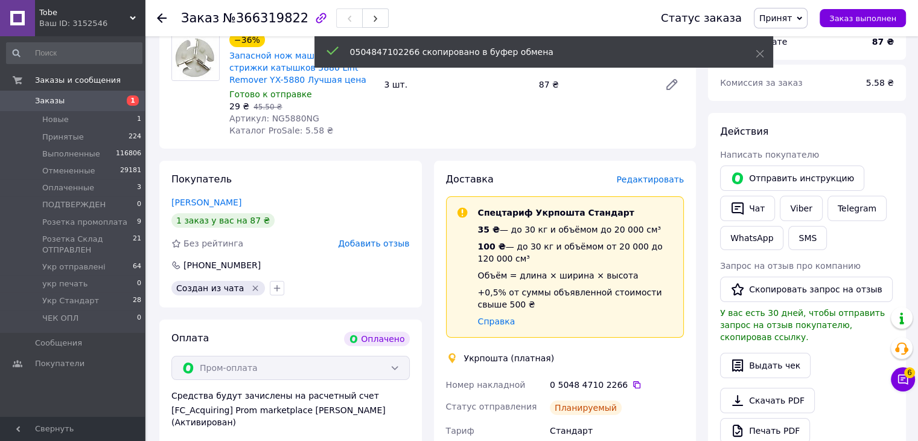
click at [802, 14] on span "Принят" at bounding box center [781, 18] width 54 height 21
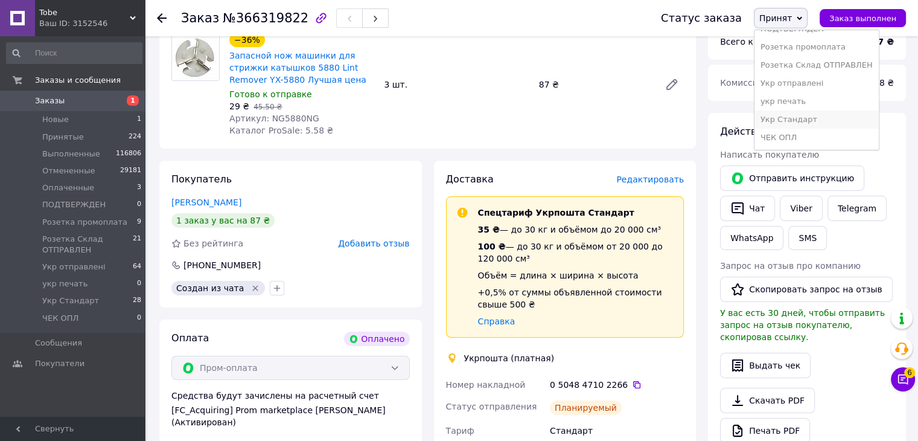
click at [825, 118] on li "Укр Стандарт" at bounding box center [817, 119] width 124 height 18
